Goal: Task Accomplishment & Management: Use online tool/utility

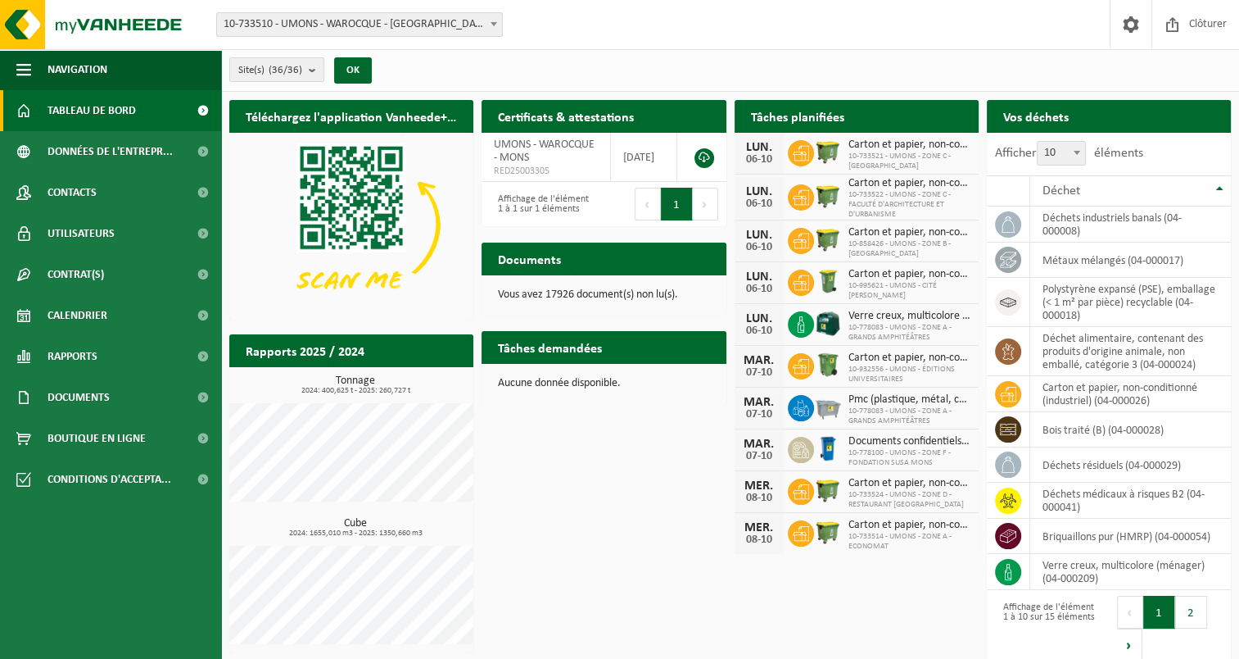
click at [392, 23] on span "10-733510 - UMONS - WAROCQUE - [GEOGRAPHIC_DATA]" at bounding box center [359, 24] width 285 height 23
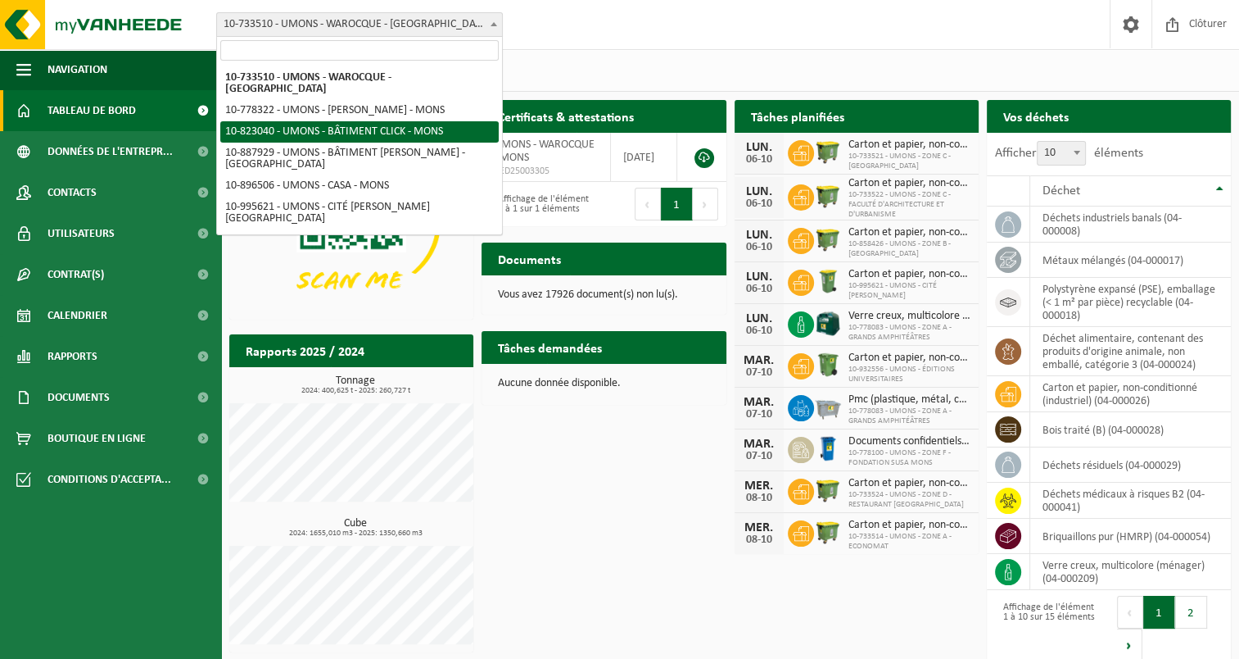
select select "88488"
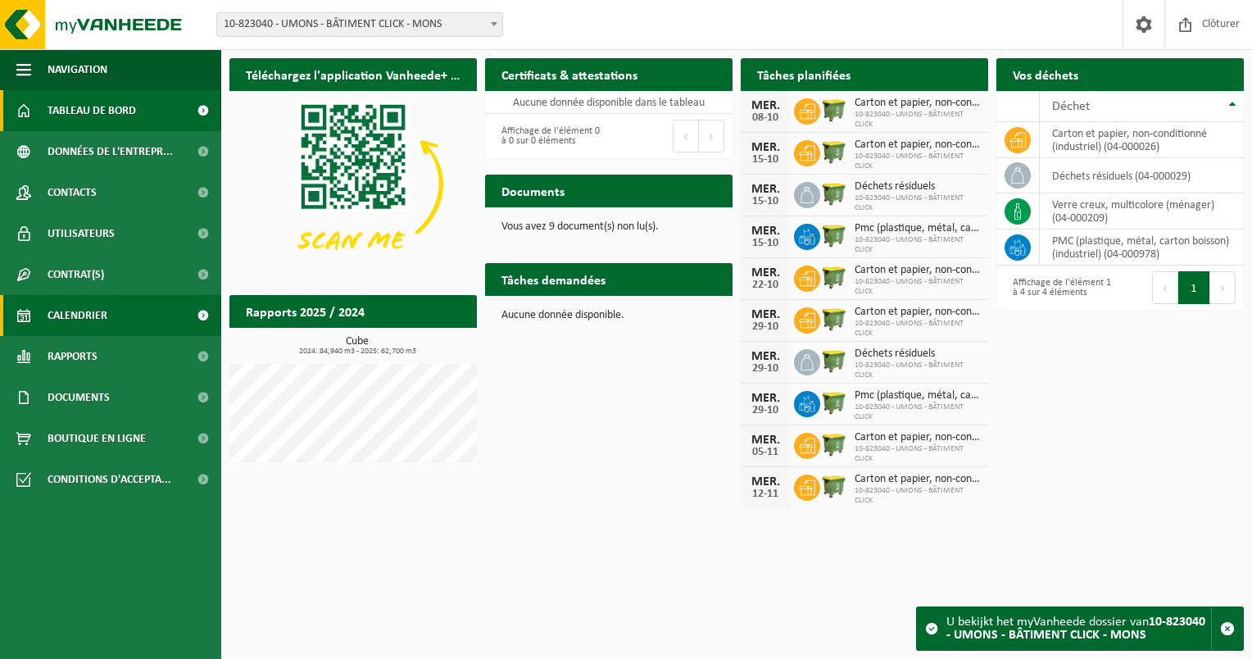
click at [136, 321] on link "Calendrier" at bounding box center [110, 315] width 221 height 41
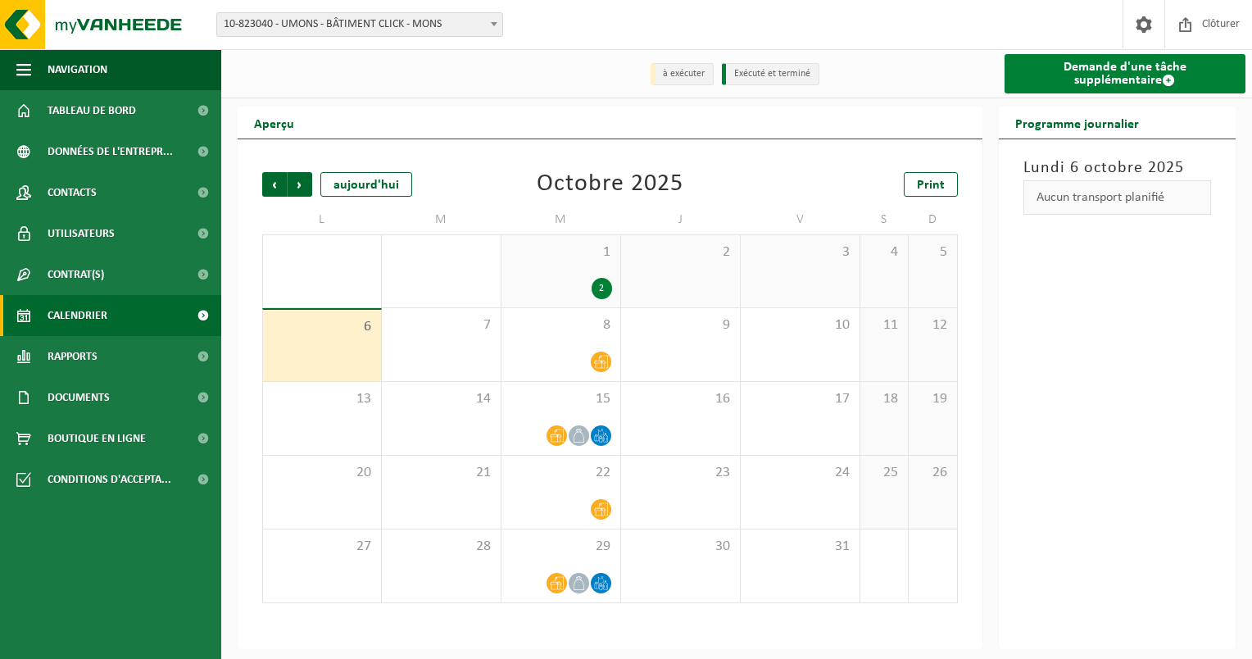
click at [1042, 68] on link "Demande d'une tâche supplémentaire" at bounding box center [1125, 73] width 242 height 39
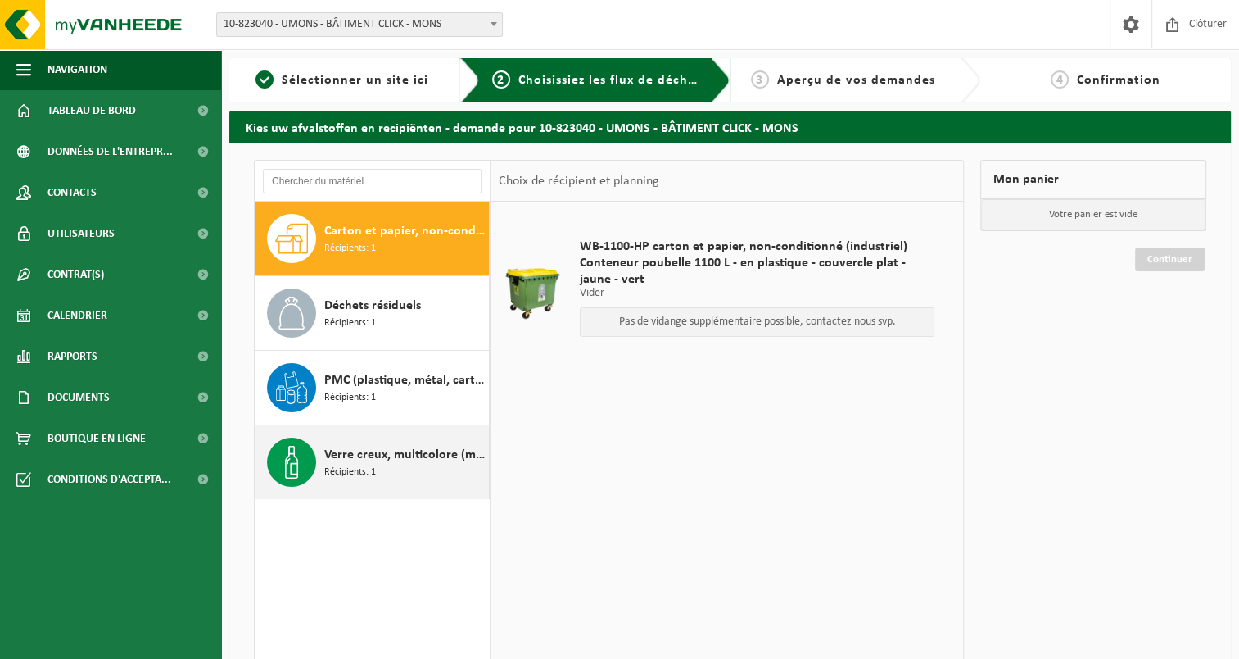
click at [377, 478] on div "Verre creux, multicolore (ménager) Récipients: 1" at bounding box center [404, 461] width 161 height 49
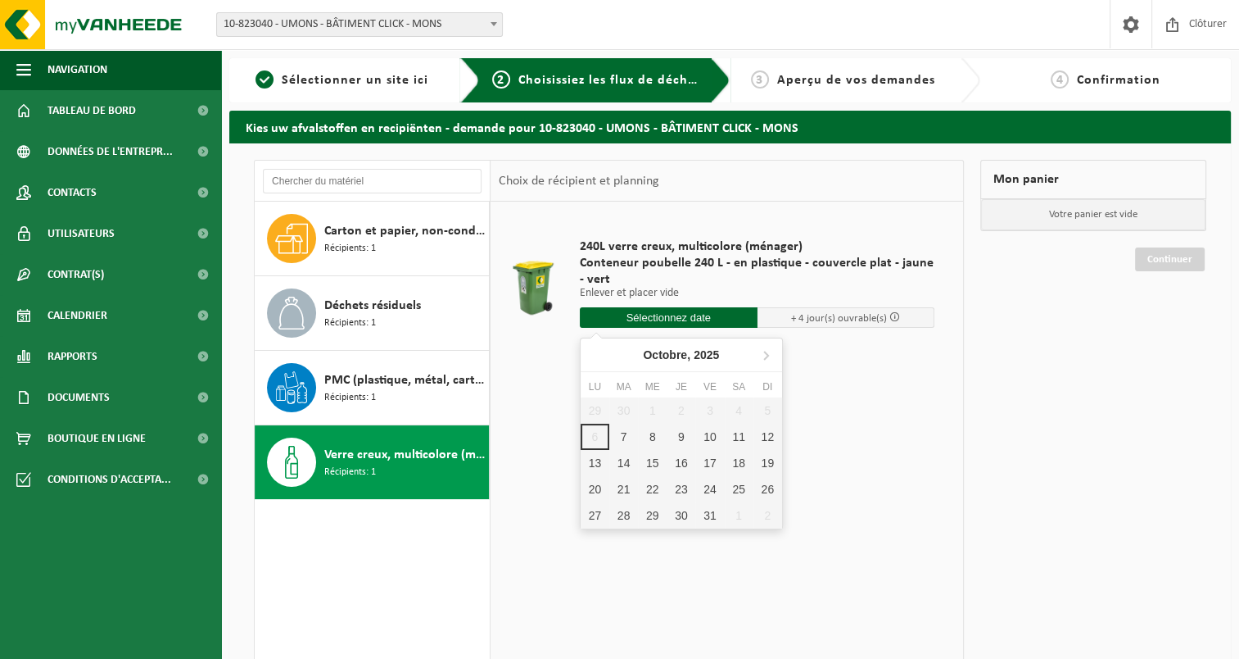
click at [680, 321] on input "text" at bounding box center [669, 317] width 178 height 20
click at [655, 439] on div "8" at bounding box center [652, 437] width 29 height 26
type input "à partir de 2025-10-08"
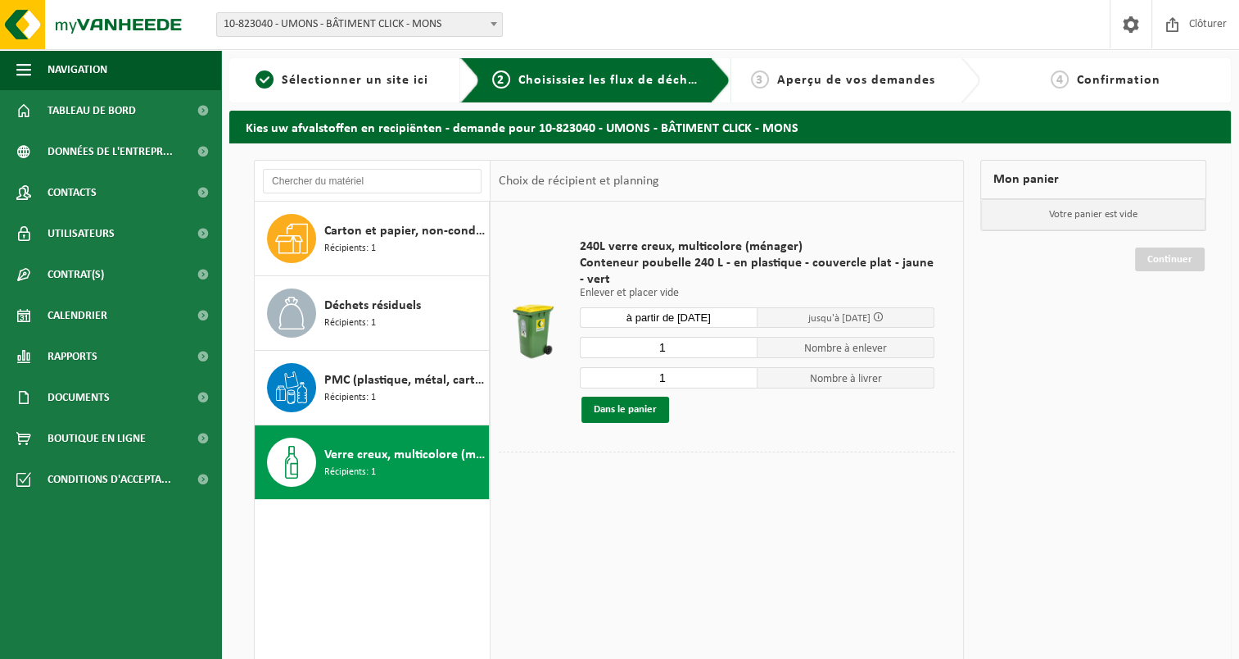
click at [613, 403] on button "Dans le panier" at bounding box center [626, 409] width 88 height 26
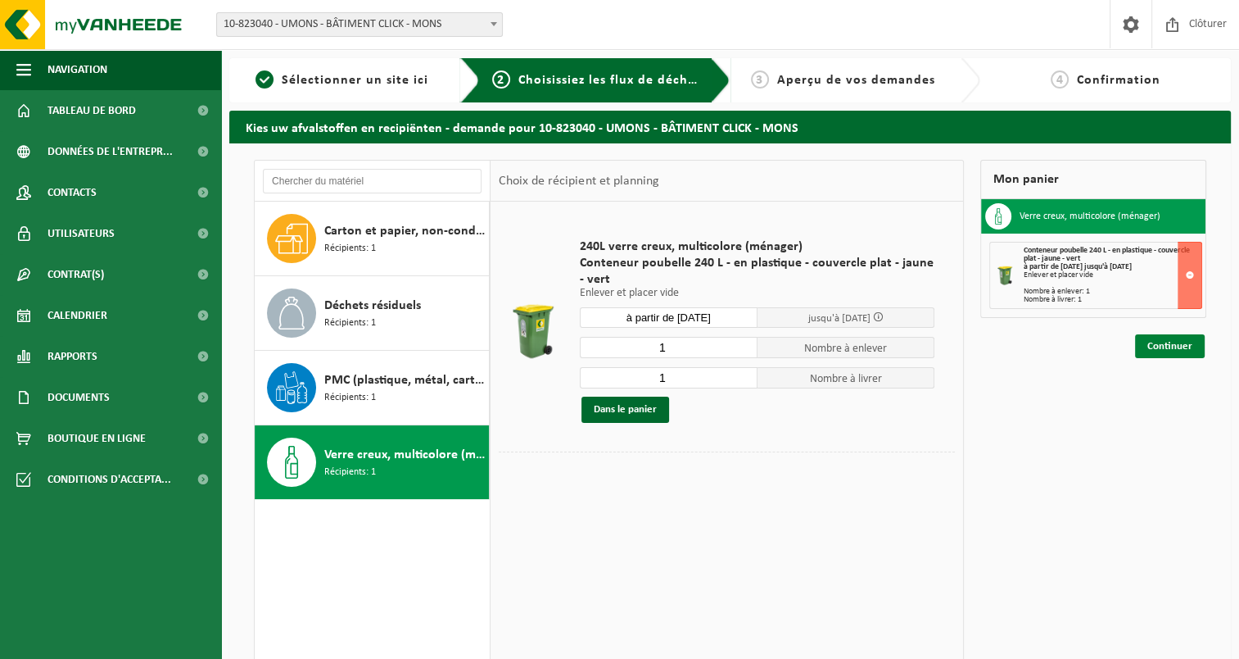
click at [1160, 345] on link "Continuer" at bounding box center [1170, 346] width 70 height 24
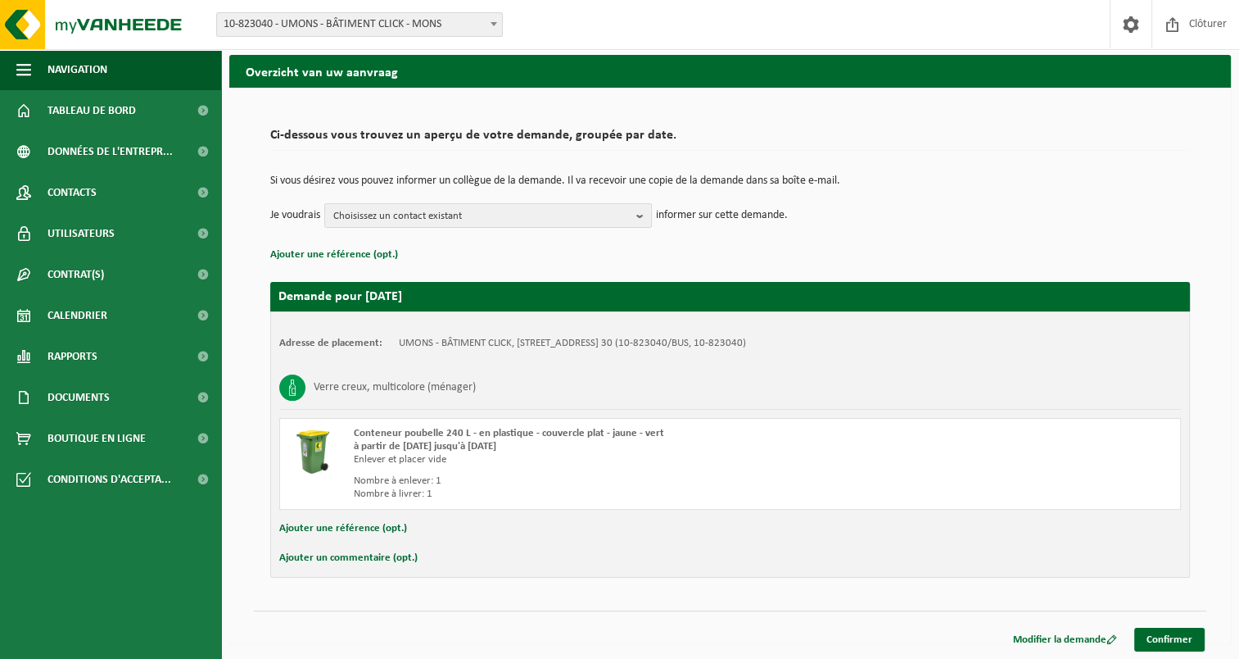
scroll to position [56, 0]
click at [1185, 632] on link "Confirmer" at bounding box center [1170, 640] width 70 height 24
